Goal: Transaction & Acquisition: Book appointment/travel/reservation

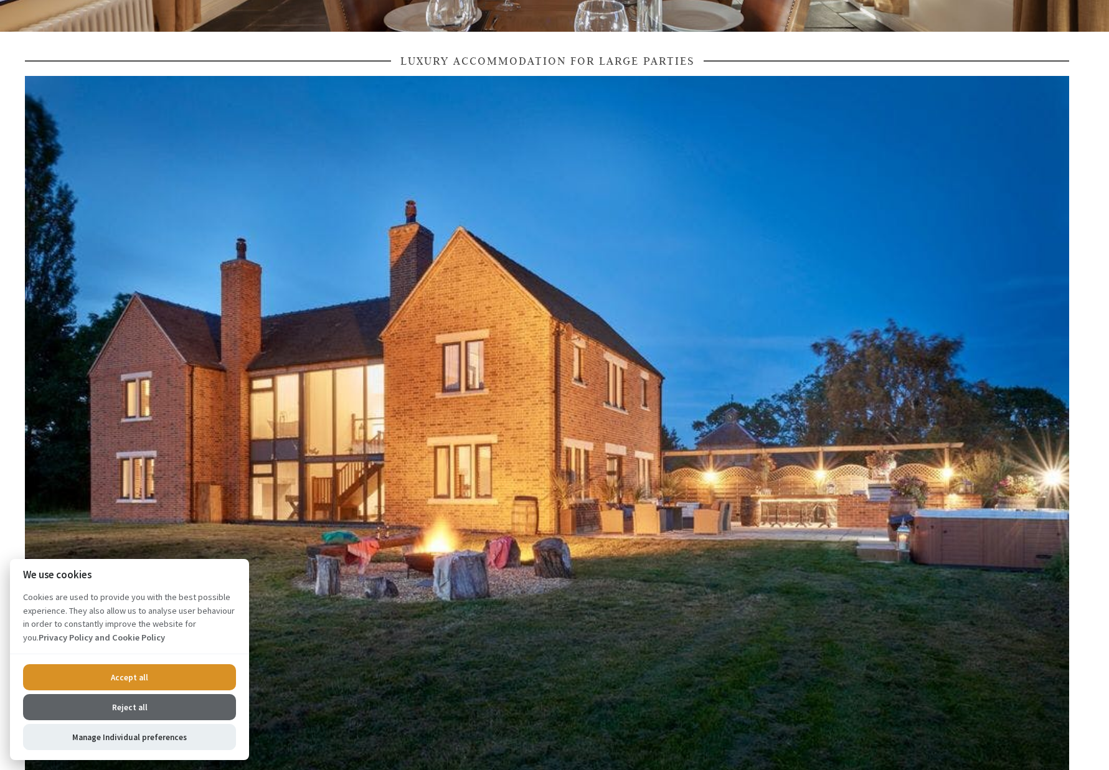
scroll to position [475, 0]
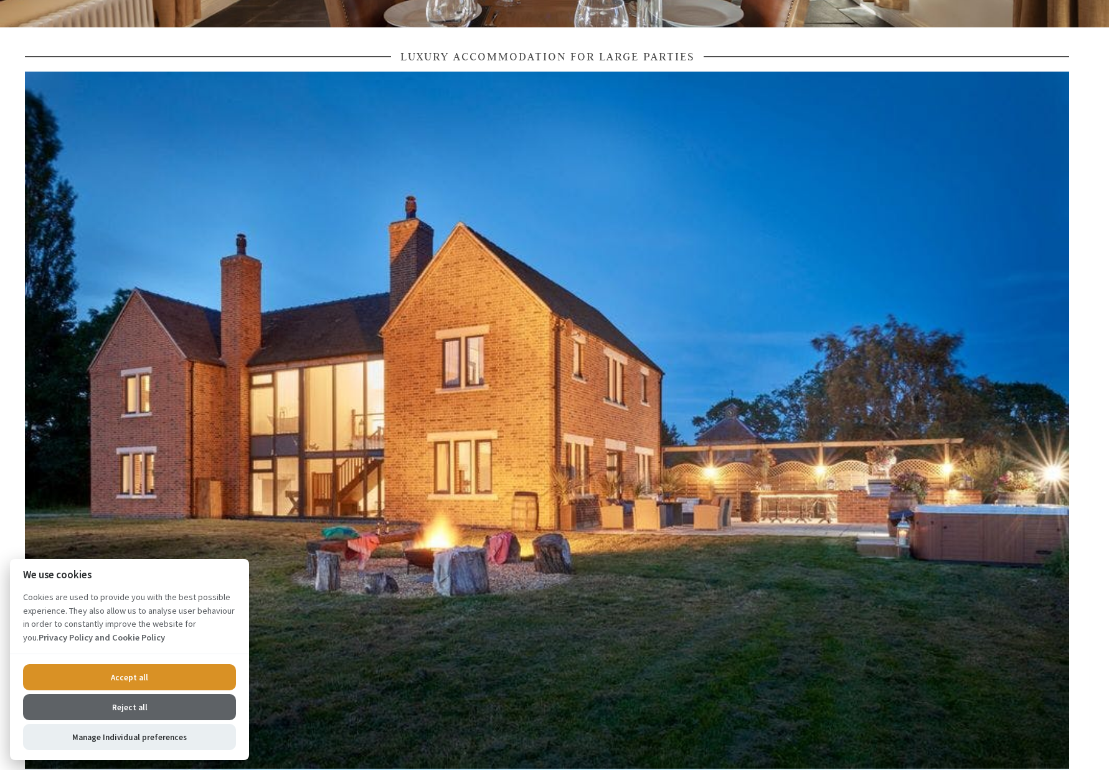
click at [135, 682] on button "Accept all" at bounding box center [129, 678] width 213 height 26
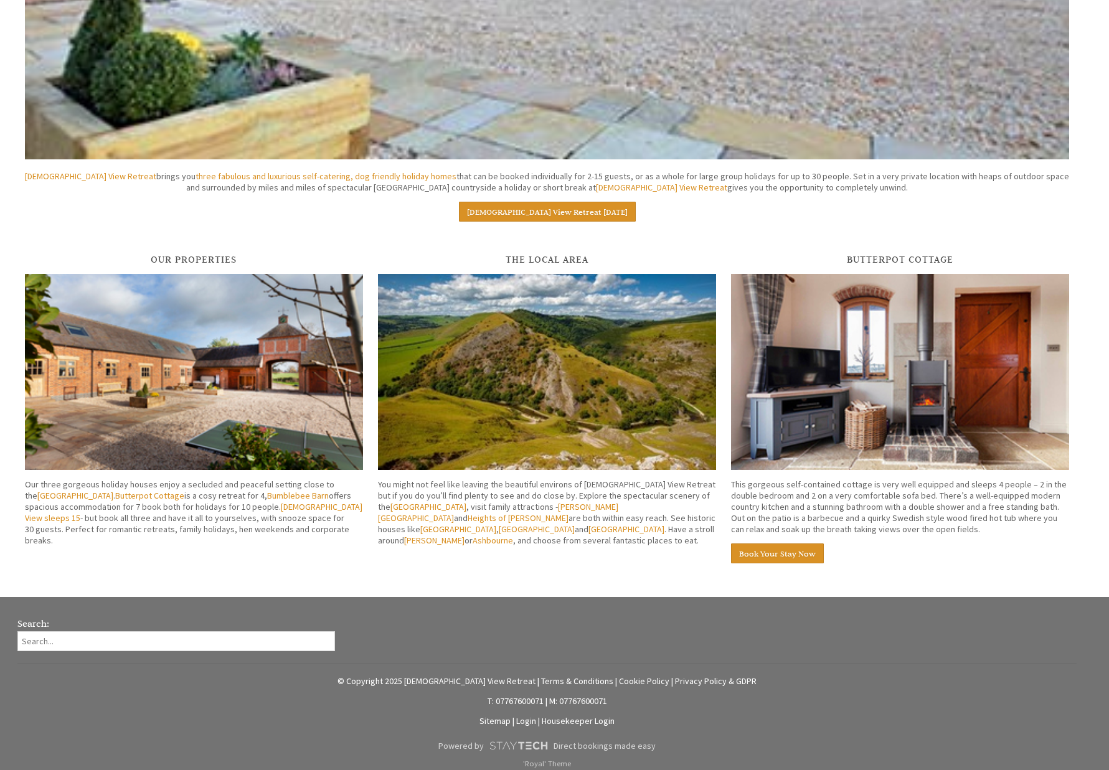
scroll to position [1728, 0]
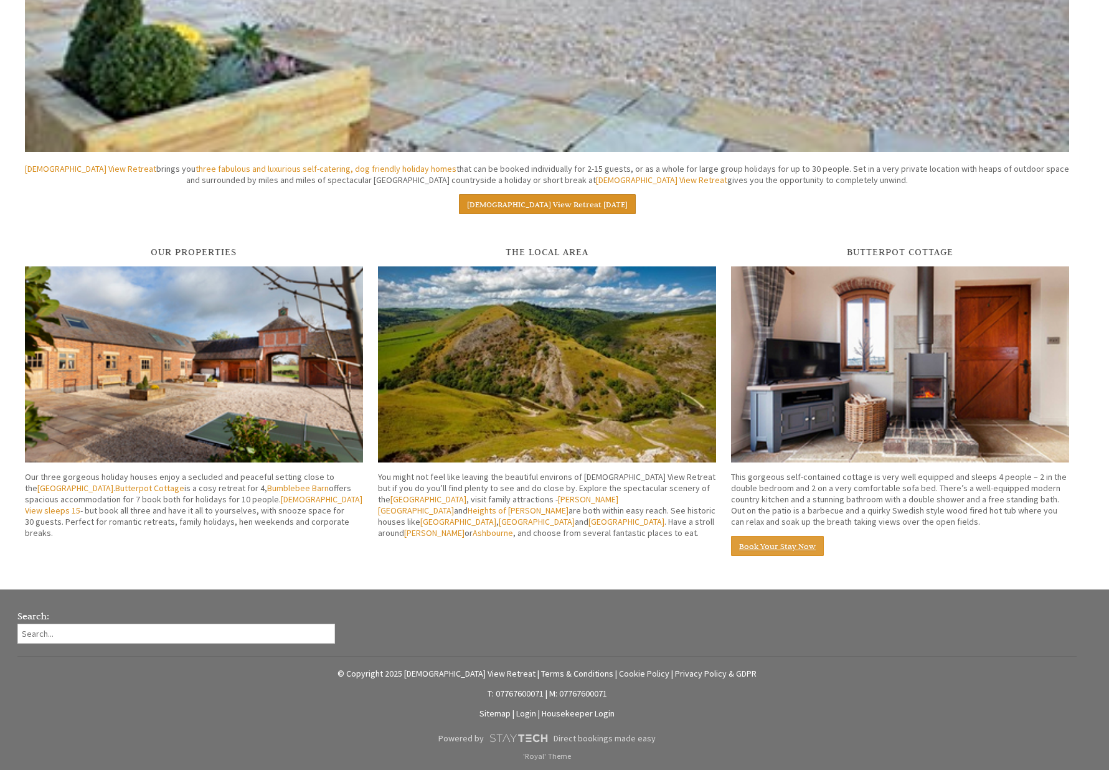
click at [762, 546] on link "Book Your Stay Now" at bounding box center [777, 546] width 93 height 20
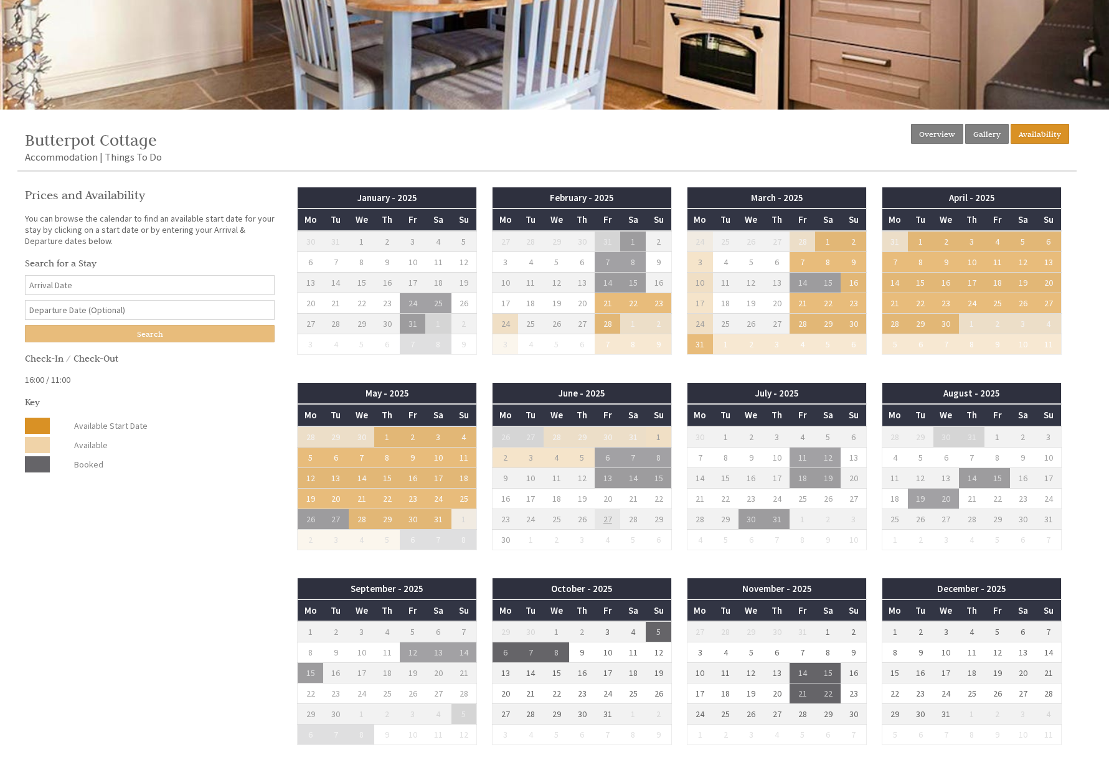
scroll to position [397, 0]
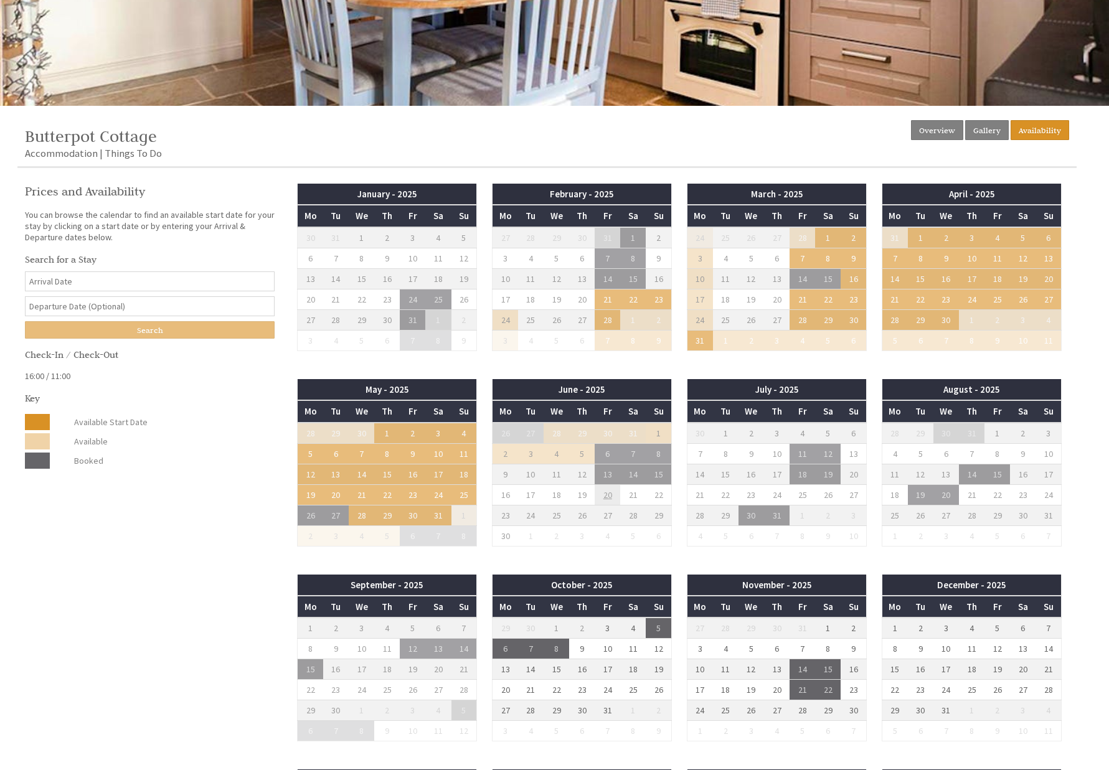
click at [605, 494] on td "20" at bounding box center [608, 495] width 26 height 21
click at [633, 494] on td "21" at bounding box center [633, 495] width 26 height 21
click at [656, 494] on td "22" at bounding box center [659, 495] width 26 height 21
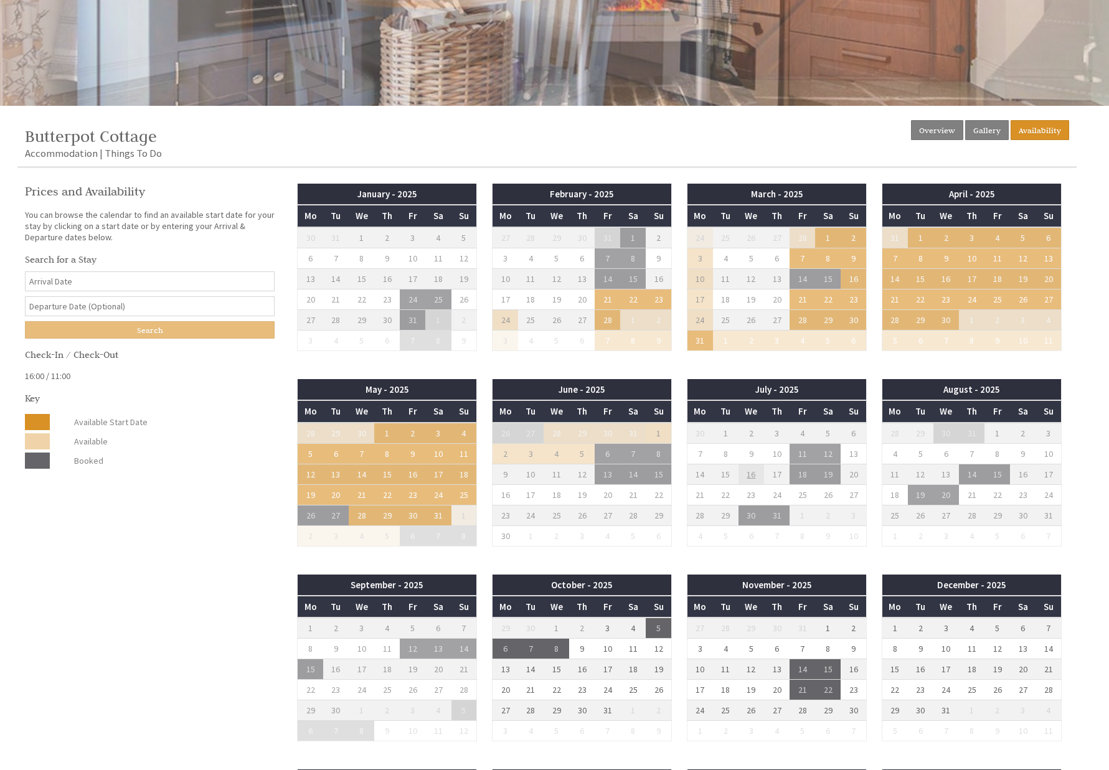
drag, startPoint x: 725, startPoint y: 475, endPoint x: 743, endPoint y: 473, distance: 18.2
click at [727, 475] on td "15" at bounding box center [726, 474] width 26 height 21
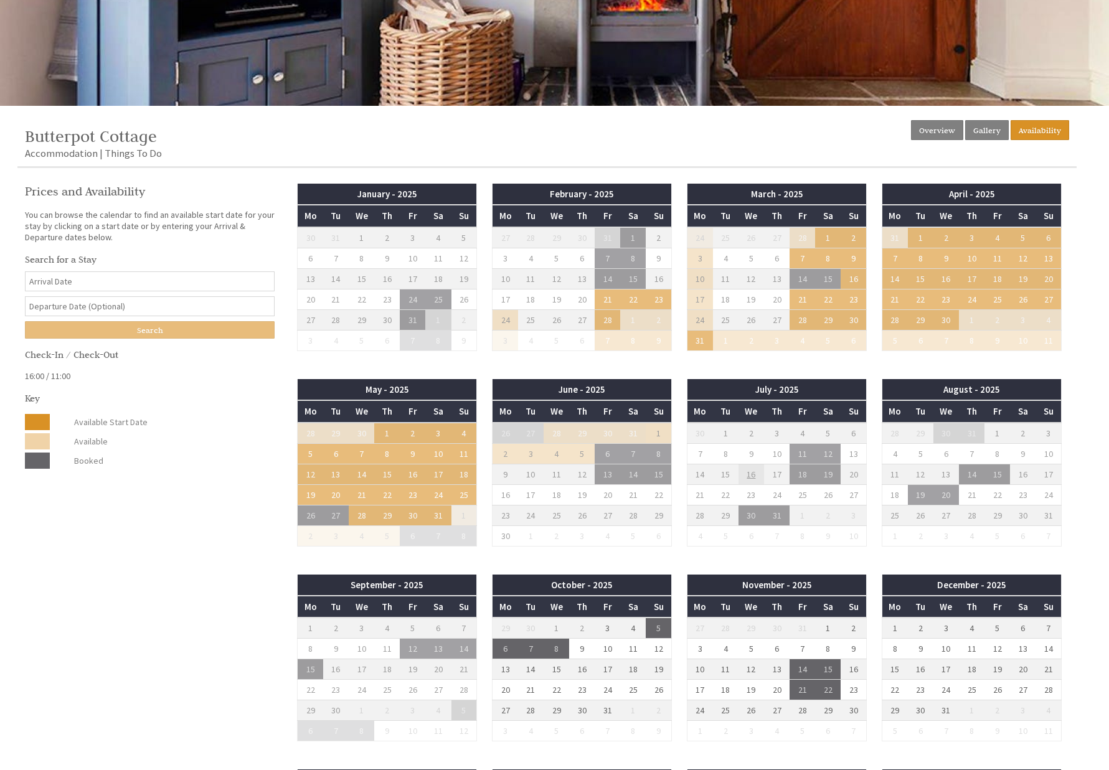
click at [750, 471] on td "16" at bounding box center [752, 474] width 26 height 21
click at [780, 473] on td "17" at bounding box center [777, 474] width 26 height 21
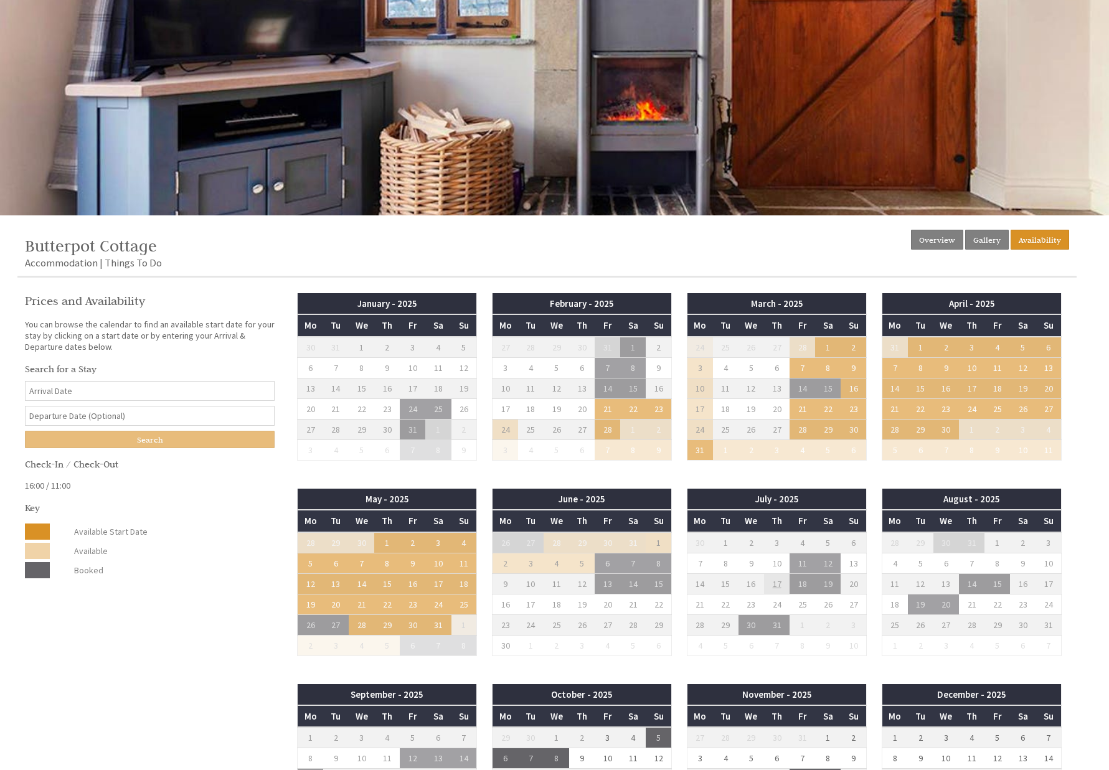
scroll to position [0, 0]
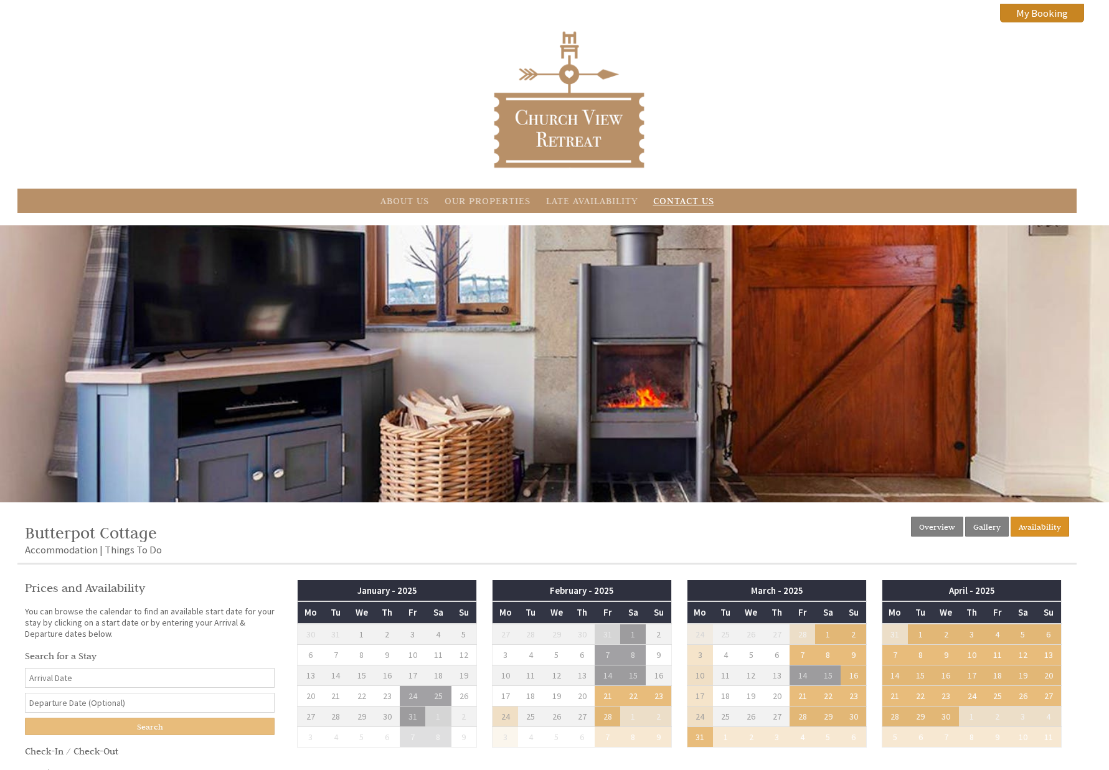
click at [693, 204] on link "Contact Us" at bounding box center [683, 201] width 61 height 12
